Goal: Browse casually

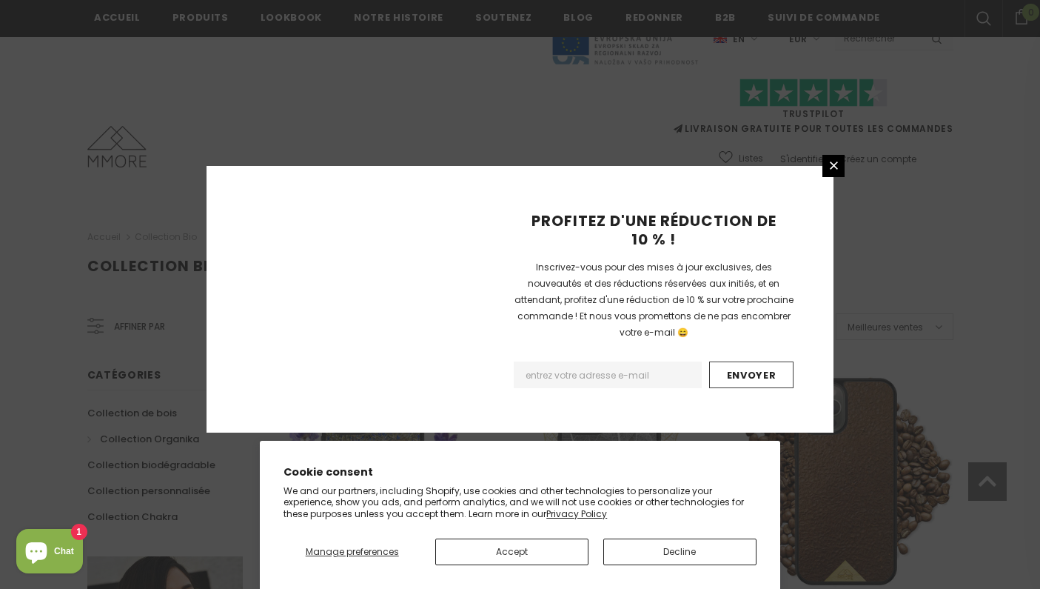
scroll to position [1736, 0]
